Goal: Task Accomplishment & Management: Manage account settings

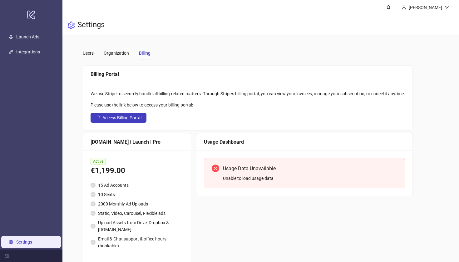
scroll to position [12, 0]
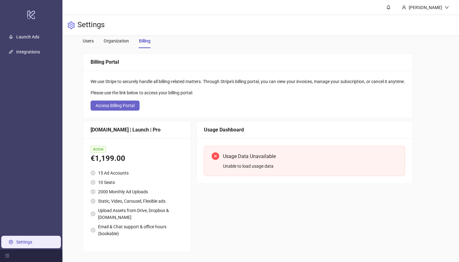
click at [132, 104] on span "Access Billing Portal" at bounding box center [115, 105] width 39 height 5
click at [111, 43] on div "Organization" at bounding box center [116, 40] width 25 height 7
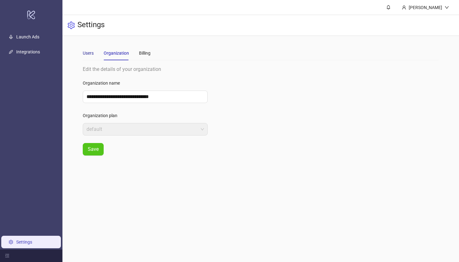
click at [88, 53] on div "Users" at bounding box center [88, 53] width 11 height 7
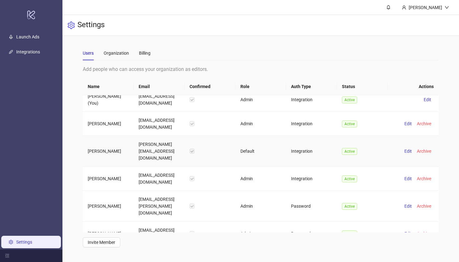
scroll to position [7, 0]
click at [385, 5] on span at bounding box center [388, 7] width 7 height 7
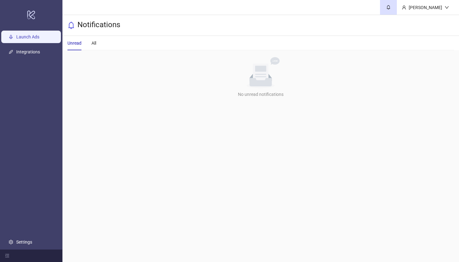
click at [39, 39] on link "Launch Ads" at bounding box center [27, 36] width 23 height 5
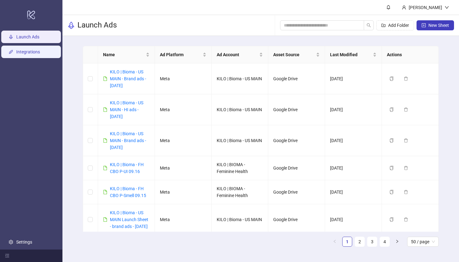
click at [40, 54] on link "Integrations" at bounding box center [28, 51] width 24 height 5
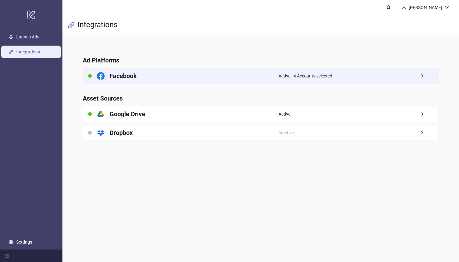
click at [187, 77] on div "Facebook" at bounding box center [180, 76] width 195 height 16
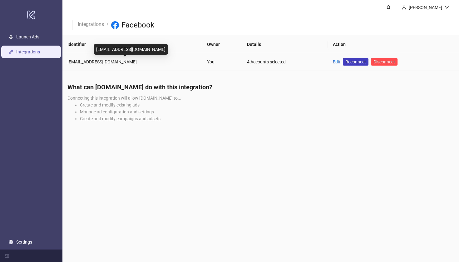
click at [108, 64] on div "[EMAIL_ADDRESS][DOMAIN_NAME]" at bounding box center [132, 61] width 130 height 7
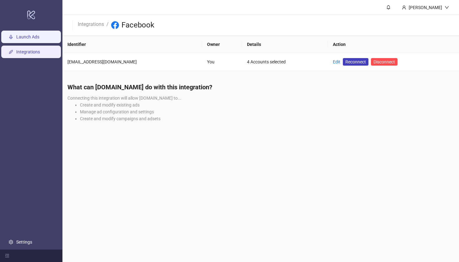
click at [32, 39] on link "Launch Ads" at bounding box center [27, 36] width 23 height 5
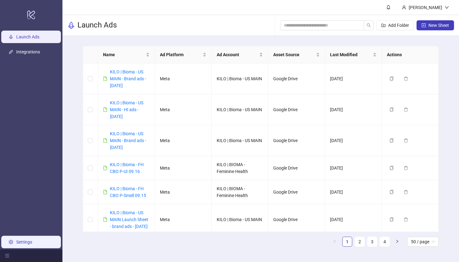
click at [25, 243] on link "Settings" at bounding box center [24, 242] width 16 height 5
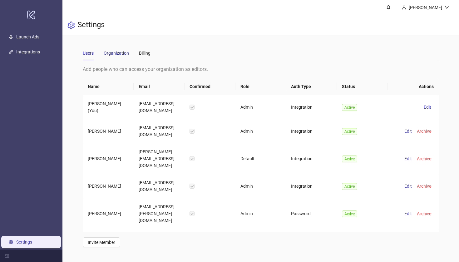
click at [107, 52] on div "Organization" at bounding box center [116, 53] width 25 height 7
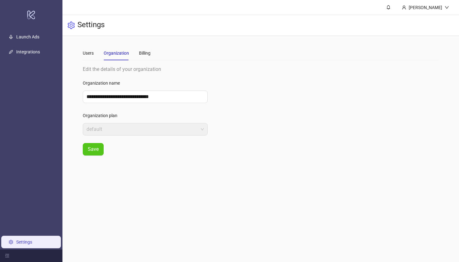
click at [127, 131] on span "default" at bounding box center [145, 129] width 117 height 12
click at [146, 58] on div "Billing" at bounding box center [145, 53] width 12 height 14
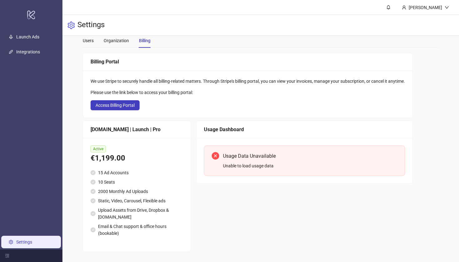
scroll to position [12, 0]
click at [92, 46] on div "Users" at bounding box center [88, 41] width 11 height 14
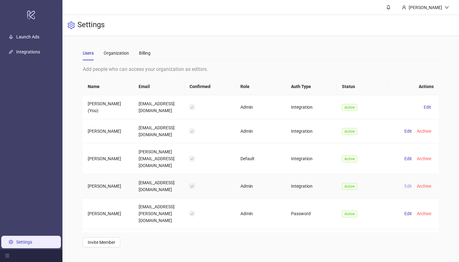
click at [408, 184] on span "Edit" at bounding box center [407, 186] width 7 height 5
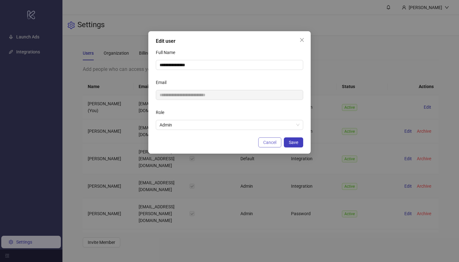
click at [273, 143] on span "Cancel" at bounding box center [269, 142] width 13 height 5
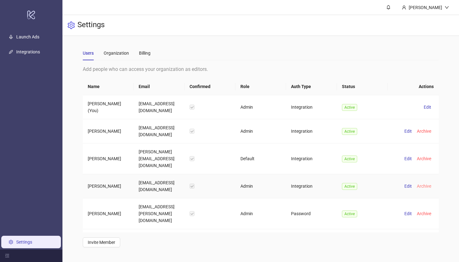
click at [425, 184] on span "Archive" at bounding box center [424, 186] width 14 height 5
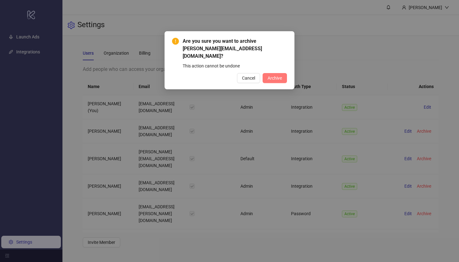
click at [276, 76] on span "Archive" at bounding box center [275, 78] width 14 height 5
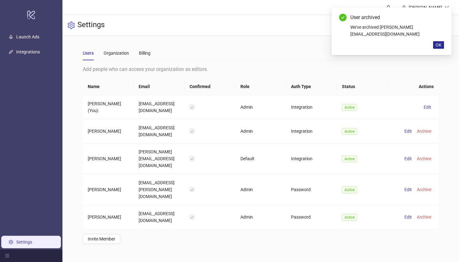
click at [438, 42] on span "OK" at bounding box center [439, 44] width 6 height 5
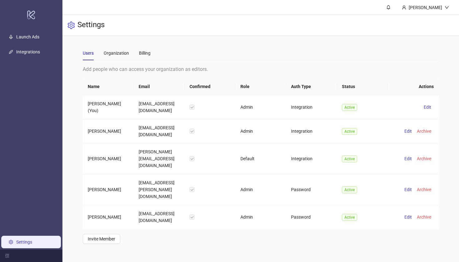
click at [233, 16] on div "Settings" at bounding box center [260, 25] width 397 height 21
click at [32, 242] on link "Settings" at bounding box center [24, 242] width 16 height 5
click at [113, 47] on div "Organization" at bounding box center [116, 53] width 25 height 14
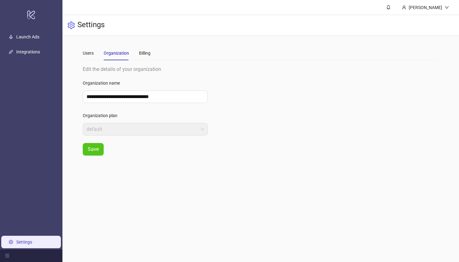
click at [153, 58] on div "Users Organization Billing" at bounding box center [261, 53] width 356 height 14
click at [147, 56] on div "Billing" at bounding box center [145, 53] width 12 height 7
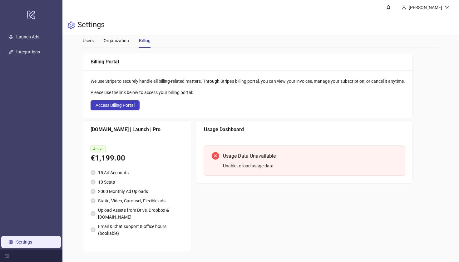
scroll to position [12, 0]
click at [121, 41] on div "Organization" at bounding box center [116, 40] width 25 height 7
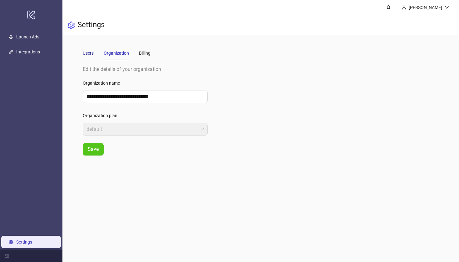
click at [93, 54] on div "Users" at bounding box center [88, 53] width 11 height 7
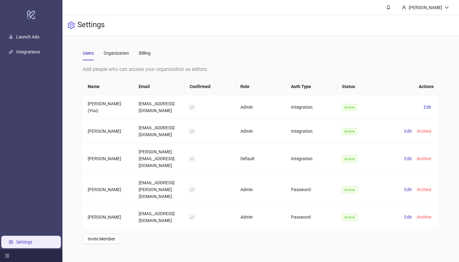
click at [12, 253] on div at bounding box center [31, 256] width 62 height 12
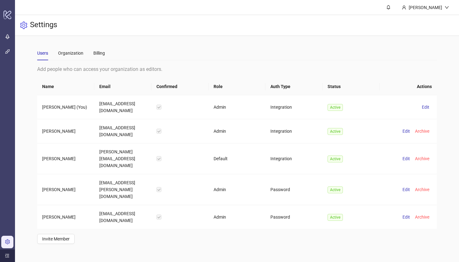
click at [10, 254] on div at bounding box center [7, 256] width 15 height 12
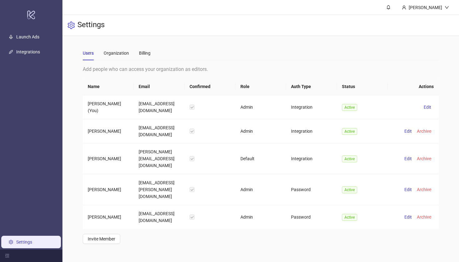
click at [16, 245] on link "Settings" at bounding box center [24, 242] width 16 height 5
click at [16, 240] on link "Settings" at bounding box center [24, 242] width 16 height 5
click at [39, 39] on link "Launch Ads" at bounding box center [27, 36] width 23 height 5
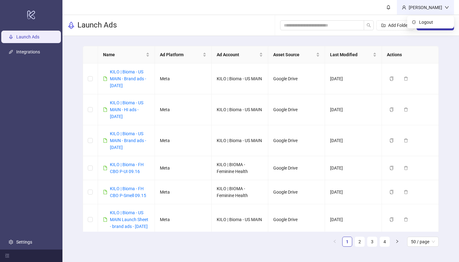
click at [431, 2] on div "[PERSON_NAME]" at bounding box center [425, 7] width 57 height 15
click at [391, 7] on link at bounding box center [388, 7] width 17 height 15
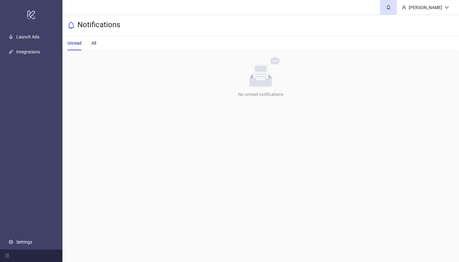
click at [96, 44] on div "Unread All" at bounding box center [260, 43] width 387 height 14
click at [91, 44] on div "All" at bounding box center [93, 43] width 5 height 7
click at [30, 39] on link "Launch Ads" at bounding box center [27, 36] width 23 height 5
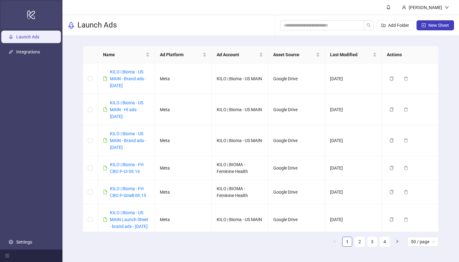
click at [32, 14] on icon at bounding box center [31, 15] width 8 height 9
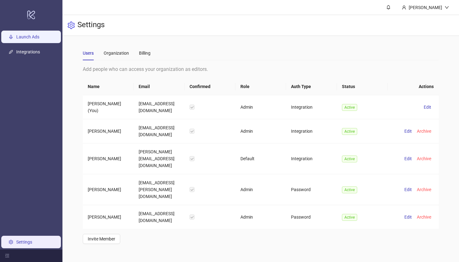
click at [31, 39] on link "Launch Ads" at bounding box center [27, 36] width 23 height 5
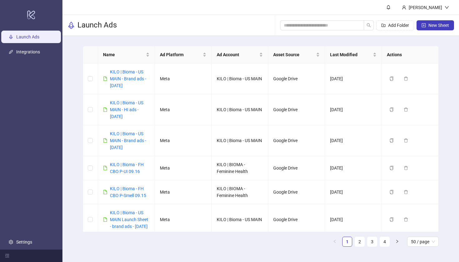
click at [459, 225] on div "Name Ad Platform Ad Account Asset Source Last Modified Actions KILO | Bioma - U…" at bounding box center [260, 149] width 397 height 226
click at [390, 9] on icon "bell" at bounding box center [388, 7] width 4 height 4
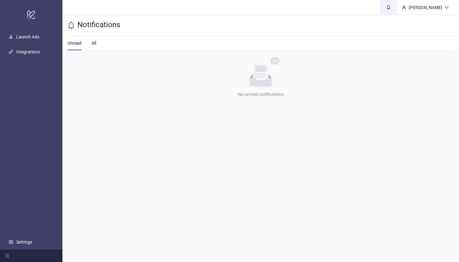
click at [386, 7] on icon "bell" at bounding box center [388, 7] width 4 height 4
click at [23, 39] on link "Launch Ads" at bounding box center [27, 36] width 23 height 5
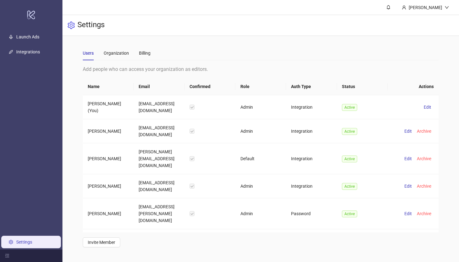
click at [363, 45] on main "Users Organization Billing Add people who can access your organization as edito…" at bounding box center [261, 146] width 366 height 221
click at [306, 32] on div "Settings" at bounding box center [260, 25] width 397 height 21
click at [422, 12] on div "[PERSON_NAME]" at bounding box center [425, 7] width 57 height 15
click at [349, 31] on div "Settings" at bounding box center [260, 25] width 397 height 21
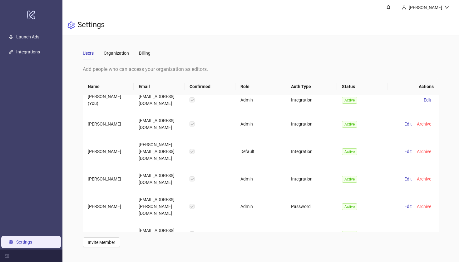
scroll to position [7, 0]
click at [32, 22] on icon "logo/logo-mobile" at bounding box center [31, 14] width 9 height 15
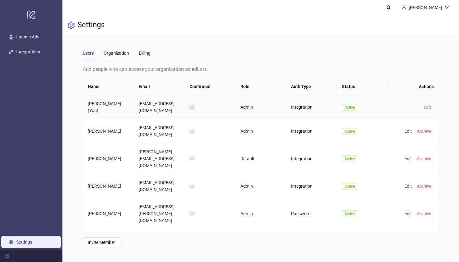
click at [428, 106] on span "Edit" at bounding box center [427, 107] width 7 height 5
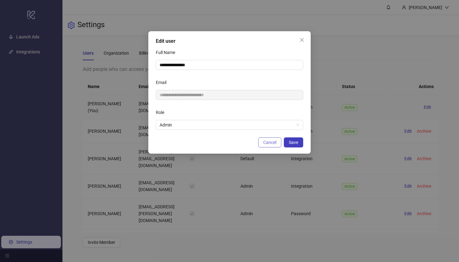
click at [272, 145] on button "Cancel" at bounding box center [269, 142] width 23 height 10
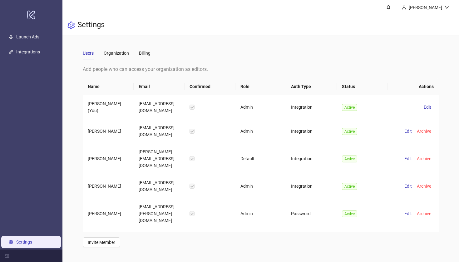
click at [155, 57] on div "Users Organization Billing" at bounding box center [261, 53] width 356 height 14
click at [149, 56] on div "Billing" at bounding box center [145, 53] width 12 height 7
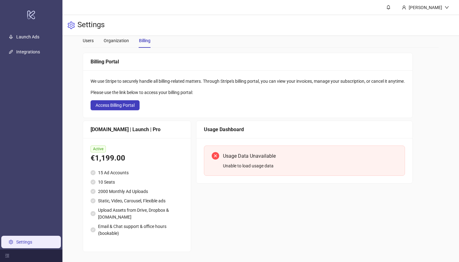
scroll to position [12, 0]
click at [113, 107] on span "Access Billing Portal" at bounding box center [115, 105] width 39 height 5
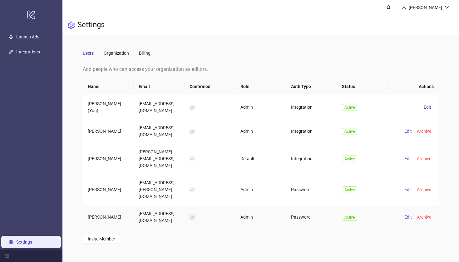
click at [408, 205] on td "Edit Archive" at bounding box center [413, 217] width 51 height 24
click at [408, 215] on span "Edit" at bounding box center [407, 217] width 7 height 5
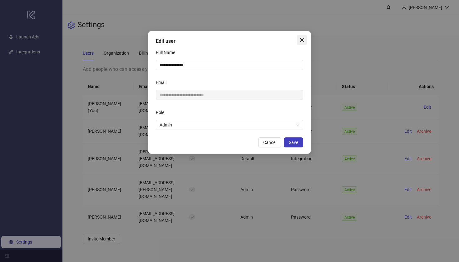
click at [301, 42] on icon "close" at bounding box center [301, 39] width 5 height 5
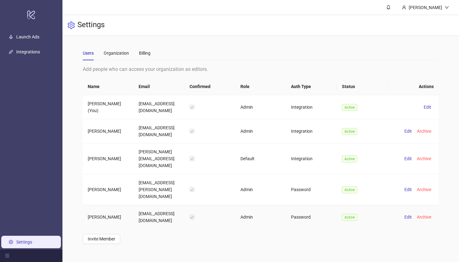
click at [339, 48] on div "Users Organization Billing" at bounding box center [261, 53] width 356 height 14
click at [38, 54] on link "Integrations" at bounding box center [28, 51] width 24 height 5
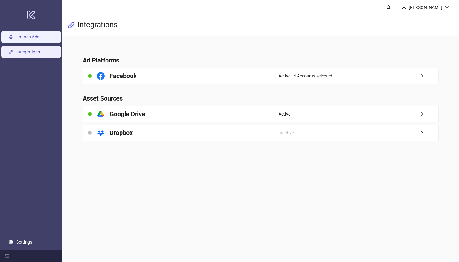
click at [39, 38] on link "Launch Ads" at bounding box center [27, 36] width 23 height 5
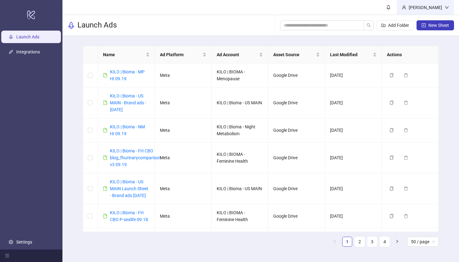
click at [423, 9] on div "[PERSON_NAME]" at bounding box center [425, 7] width 38 height 7
click at [385, 8] on span at bounding box center [388, 7] width 7 height 7
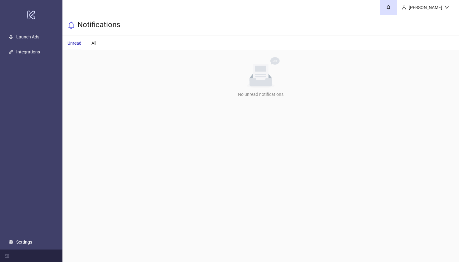
click at [100, 42] on div "Unread All" at bounding box center [260, 43] width 387 height 14
click at [91, 42] on div "All" at bounding box center [93, 43] width 5 height 7
click at [70, 43] on div "Unread" at bounding box center [74, 43] width 14 height 7
click at [29, 9] on div "logo/logo-mobile" at bounding box center [31, 14] width 60 height 27
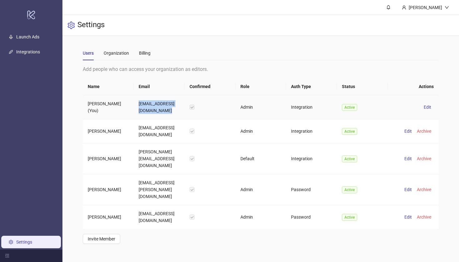
drag, startPoint x: 161, startPoint y: 112, endPoint x: 137, endPoint y: 105, distance: 25.1
click at [137, 104] on td "[EMAIL_ADDRESS][DOMAIN_NAME]" at bounding box center [159, 107] width 51 height 24
copy td "[EMAIL_ADDRESS][DOMAIN_NAME]"
